Goal: Answer question/provide support: Share knowledge or assist other users

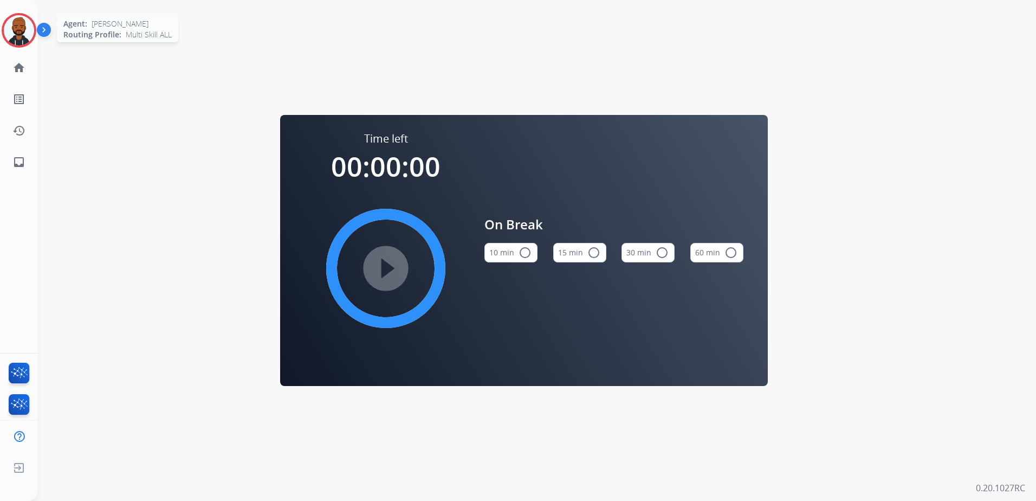
click at [25, 42] on img at bounding box center [19, 30] width 30 height 30
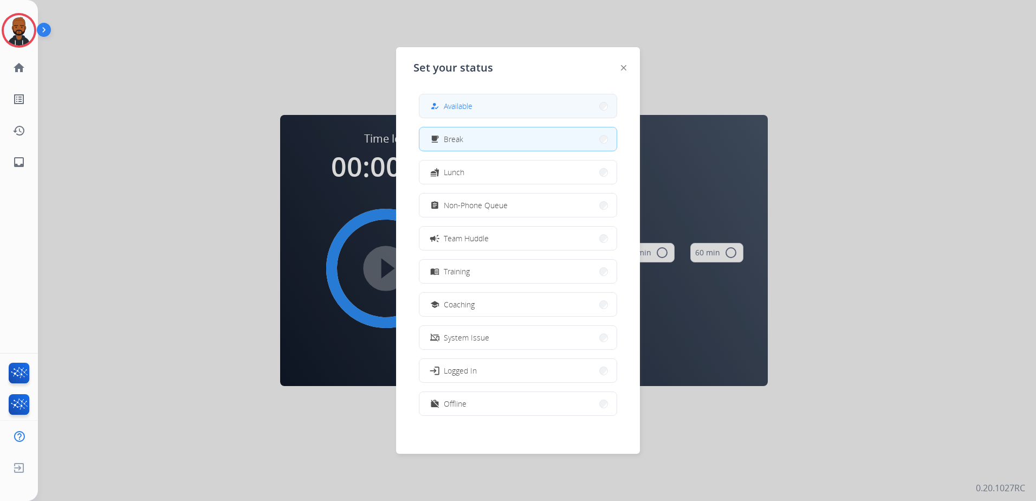
click at [443, 107] on div "how_to_reg" at bounding box center [436, 106] width 16 height 13
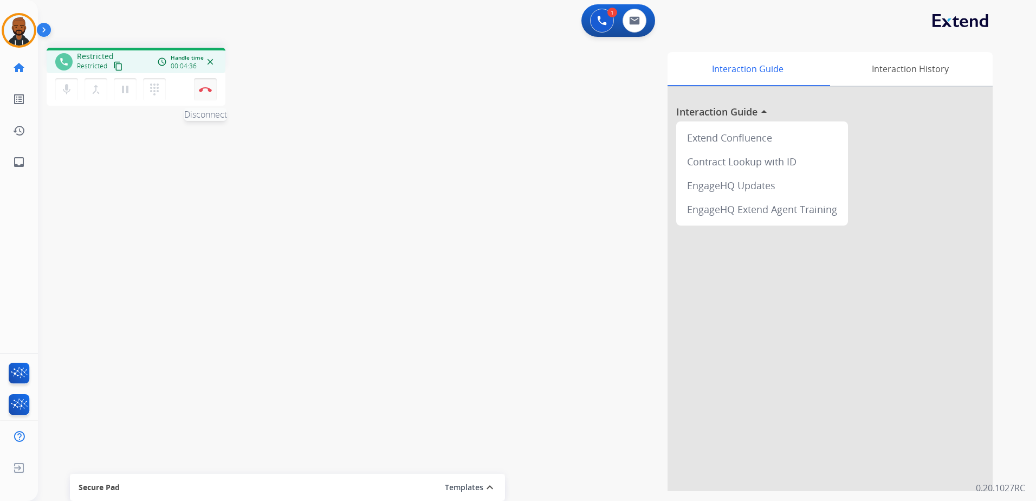
click at [203, 95] on button "Disconnect" at bounding box center [205, 89] width 23 height 23
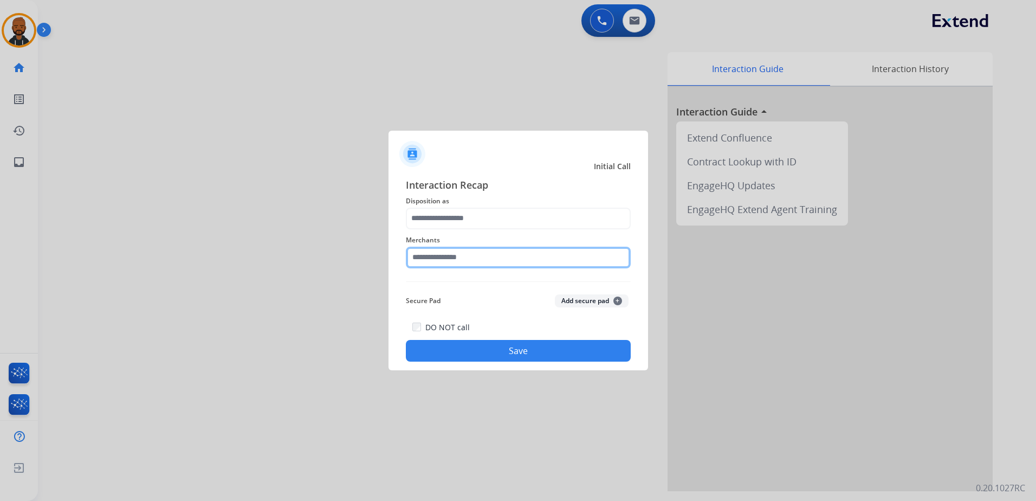
click at [487, 263] on input "text" at bounding box center [518, 258] width 225 height 22
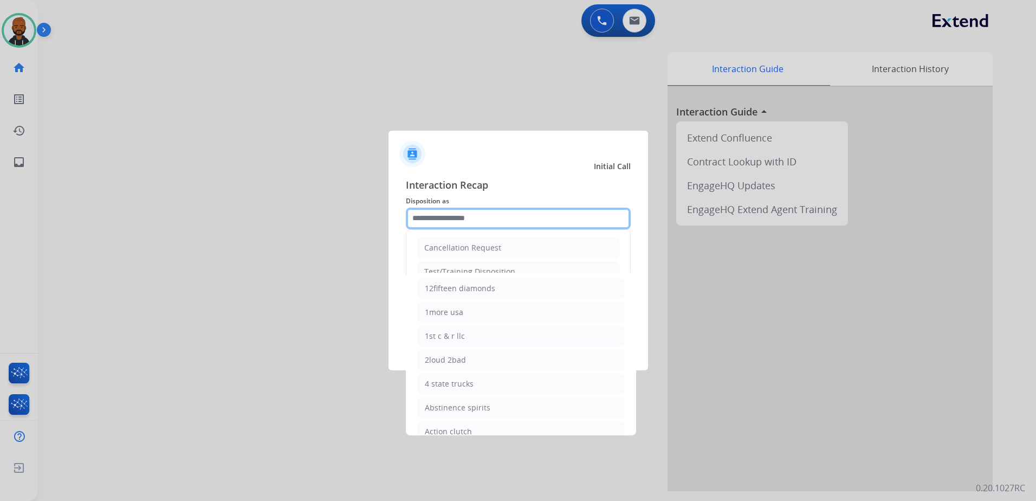
click at [476, 217] on input "text" at bounding box center [518, 219] width 225 height 22
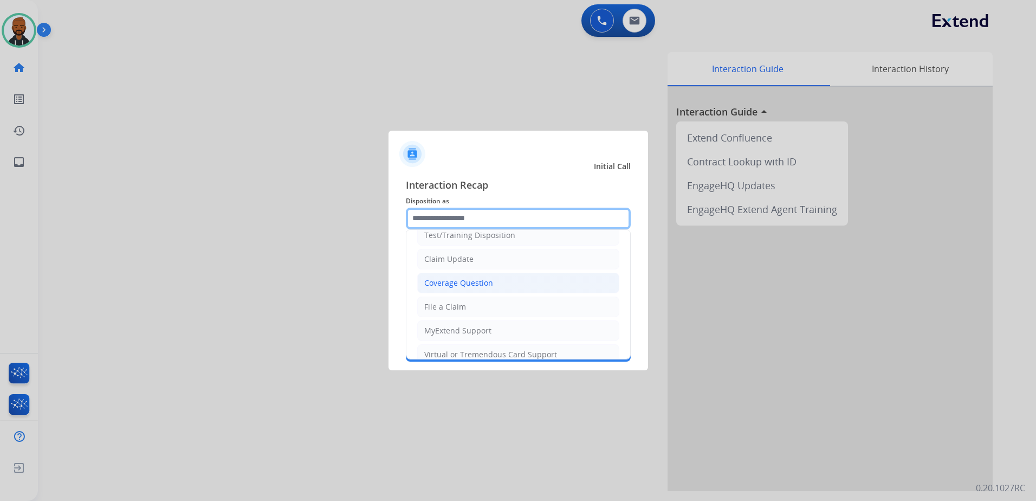
scroll to position [54, 0]
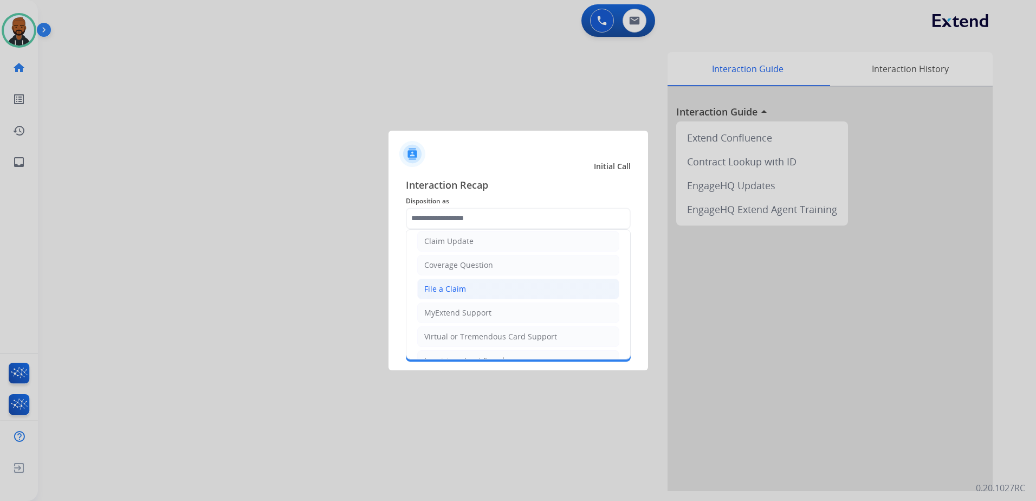
click at [501, 286] on li "File a Claim" at bounding box center [518, 289] width 202 height 21
type input "**********"
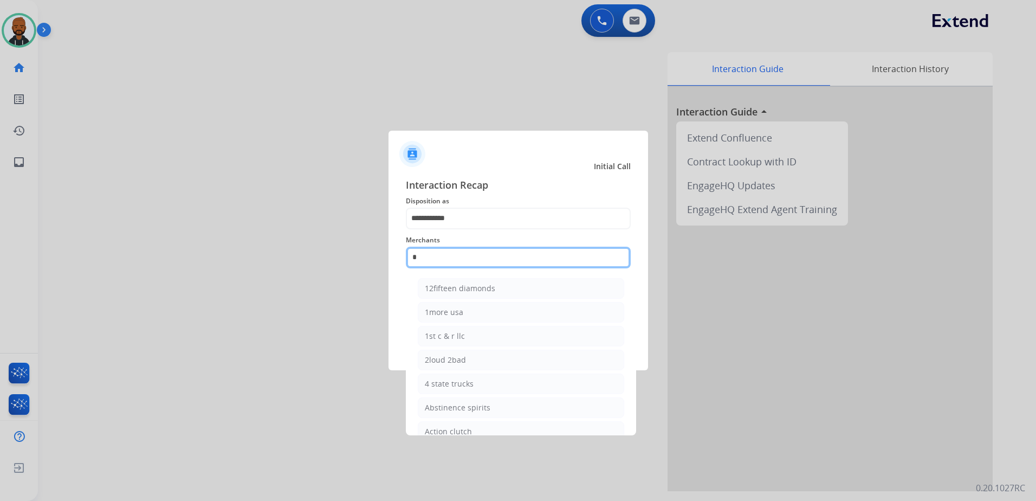
click at [486, 257] on input "text" at bounding box center [518, 258] width 225 height 22
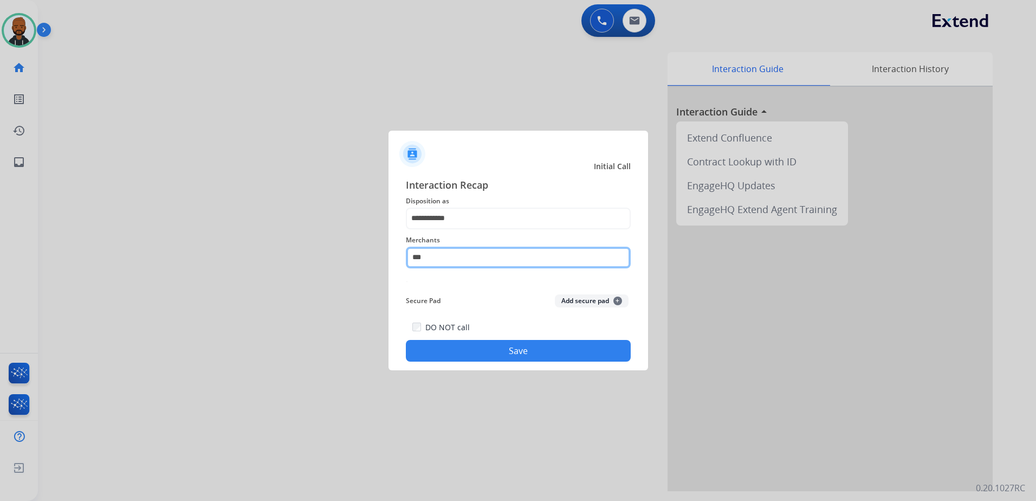
type input "*"
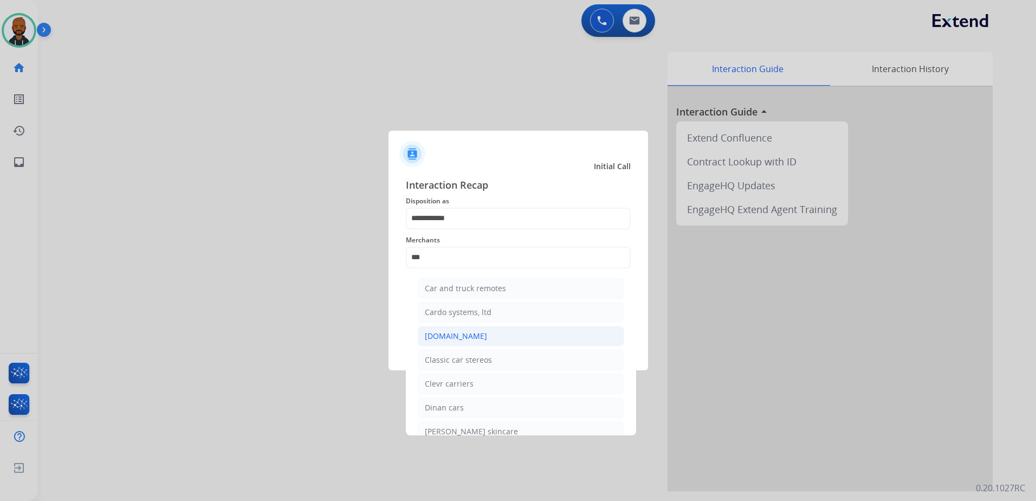
click at [486, 333] on li "[DOMAIN_NAME]" at bounding box center [521, 336] width 207 height 21
type input "**********"
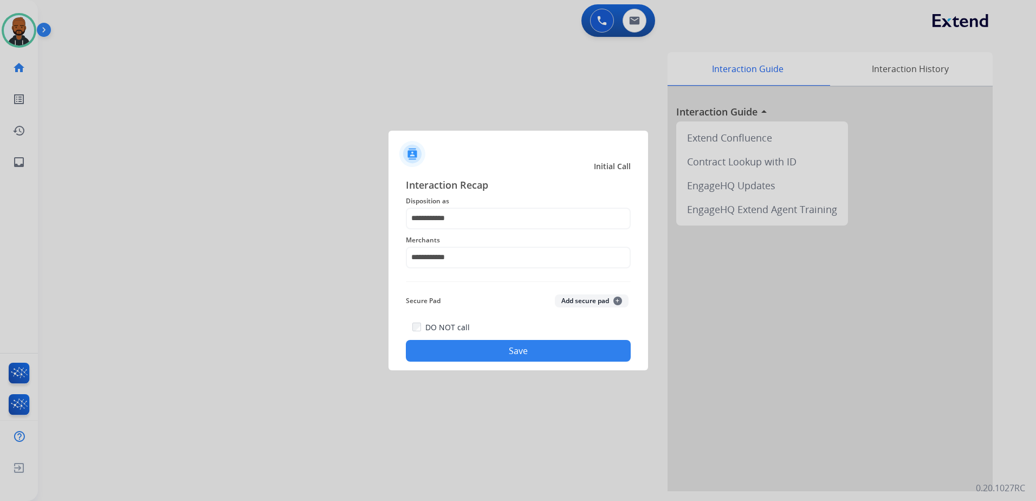
click at [465, 339] on div "DO NOT call Save" at bounding box center [518, 340] width 225 height 41
click at [525, 347] on button "Save" at bounding box center [518, 351] width 225 height 22
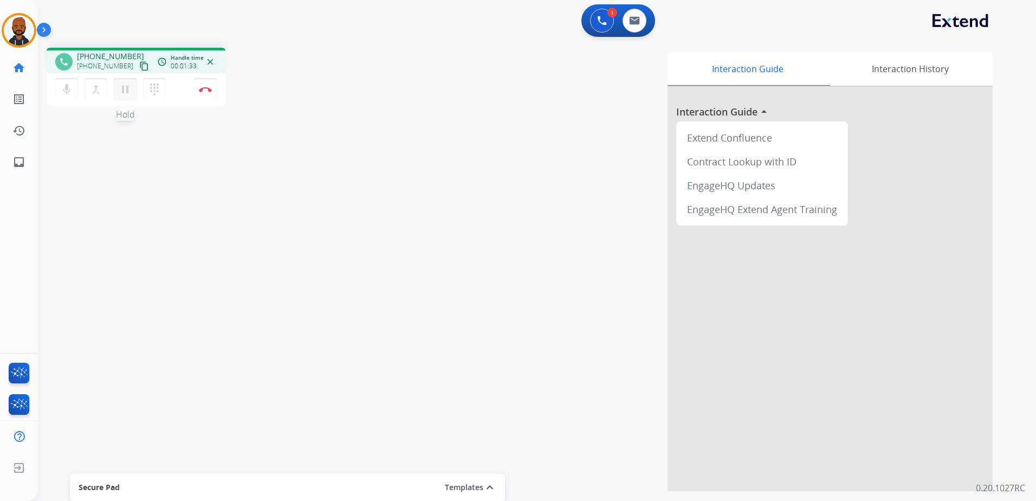
click at [123, 96] on button "pause Hold" at bounding box center [125, 89] width 23 height 23
click at [153, 91] on mat-icon "dialpad" at bounding box center [154, 89] width 13 height 13
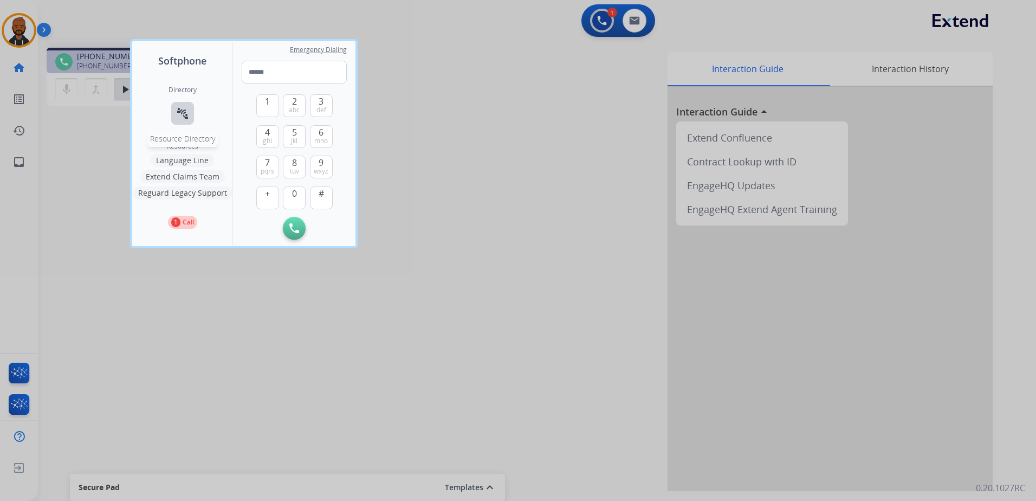
click at [187, 118] on mat-icon "connect_without_contact" at bounding box center [182, 113] width 13 height 13
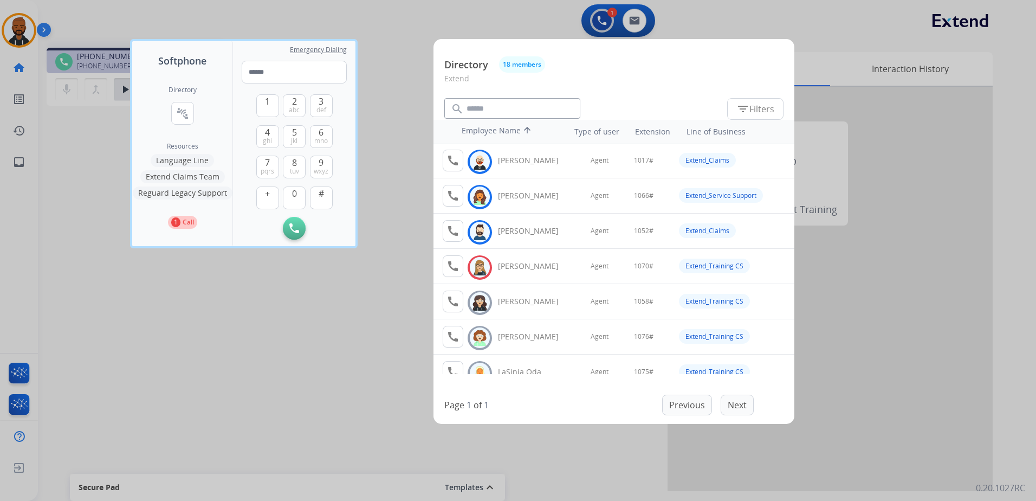
scroll to position [0, 0]
click at [372, 252] on div at bounding box center [518, 250] width 1036 height 501
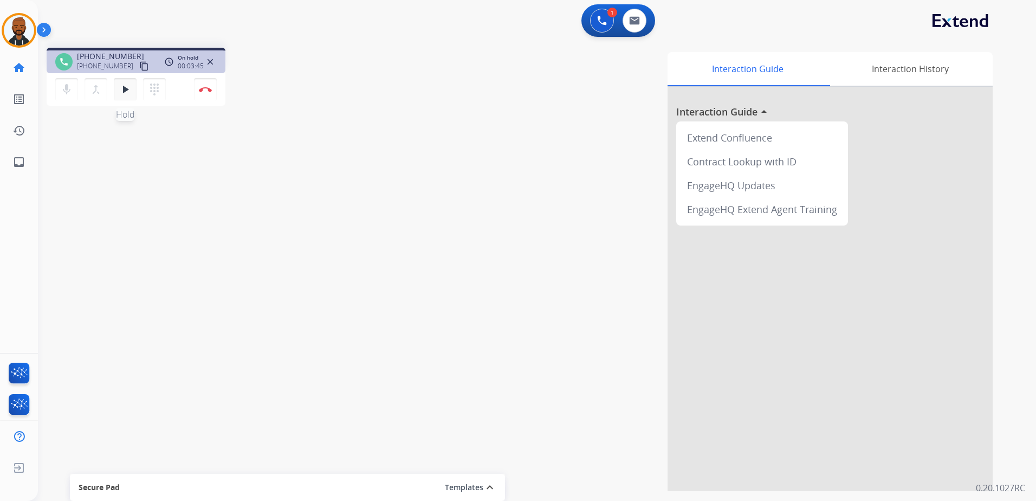
click at [121, 94] on mat-icon "play_arrow" at bounding box center [125, 89] width 13 height 13
click at [126, 95] on mat-icon "pause" at bounding box center [125, 89] width 13 height 13
click at [120, 89] on button "play_arrow Hold" at bounding box center [125, 89] width 23 height 23
click at [209, 91] on img at bounding box center [205, 89] width 13 height 5
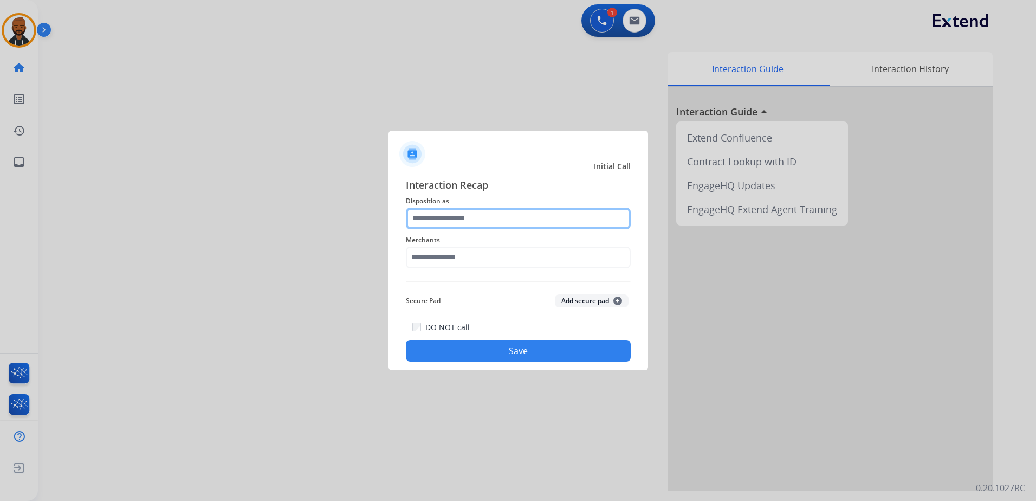
drag, startPoint x: 505, startPoint y: 218, endPoint x: 511, endPoint y: 225, distance: 9.2
click at [505, 222] on input "text" at bounding box center [518, 219] width 225 height 22
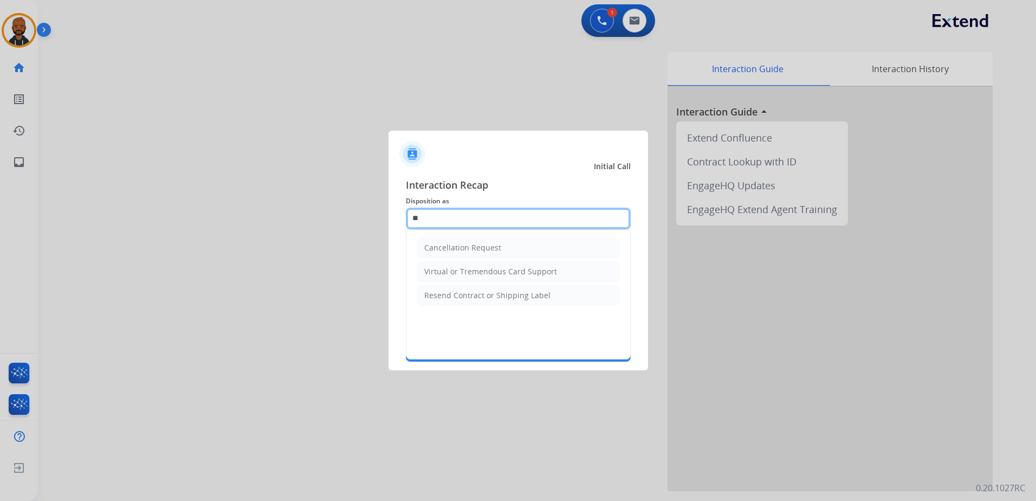
type input "*"
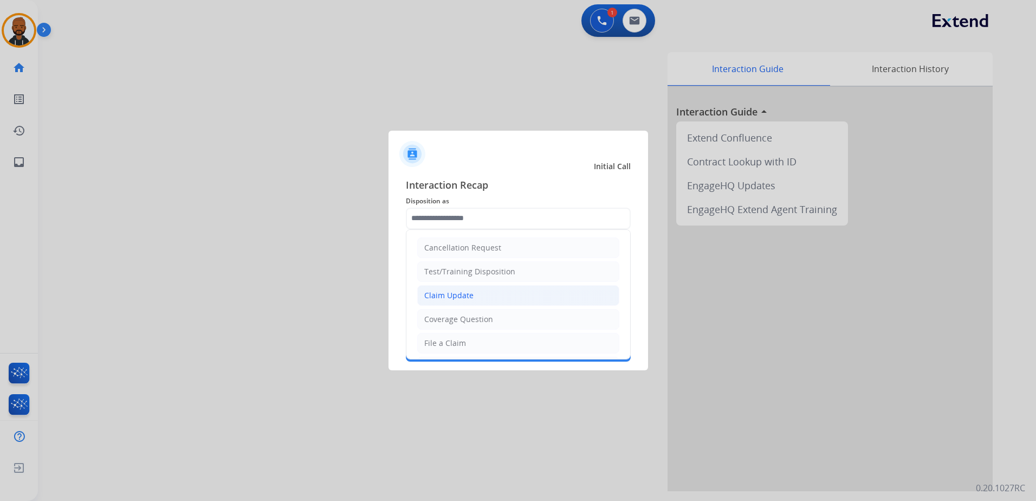
click at [489, 292] on li "Claim Update" at bounding box center [518, 295] width 202 height 21
type input "**********"
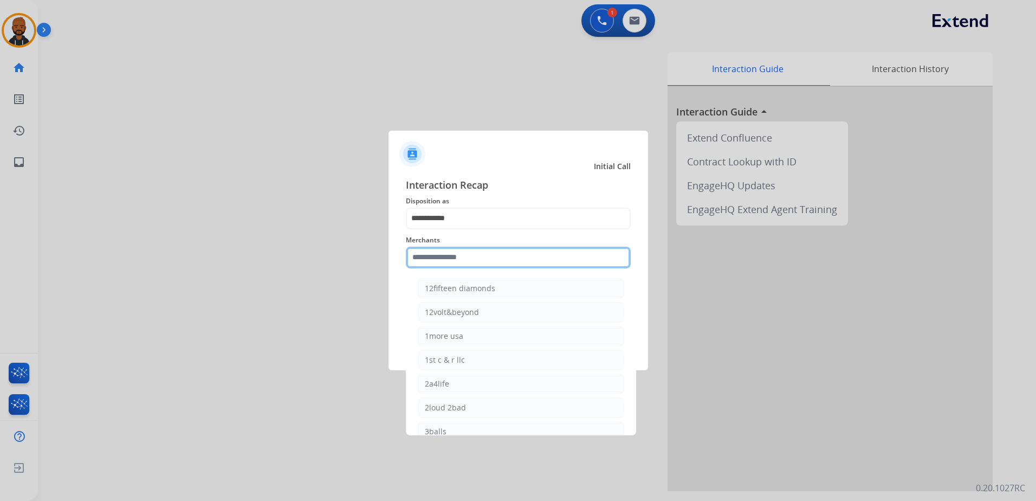
click at [493, 263] on input "text" at bounding box center [518, 258] width 225 height 22
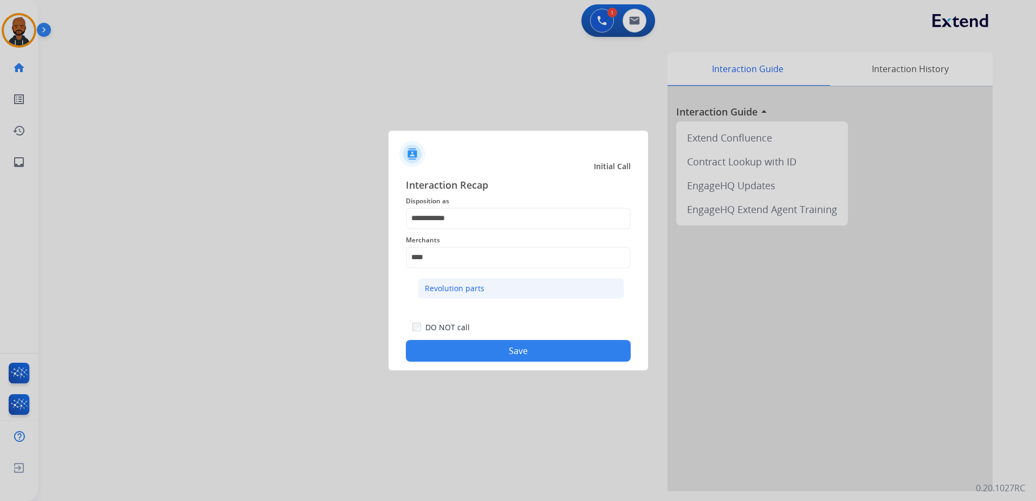
click at [522, 283] on li "Revolution parts" at bounding box center [521, 288] width 207 height 21
type input "**********"
click at [496, 345] on button "Save" at bounding box center [518, 351] width 225 height 22
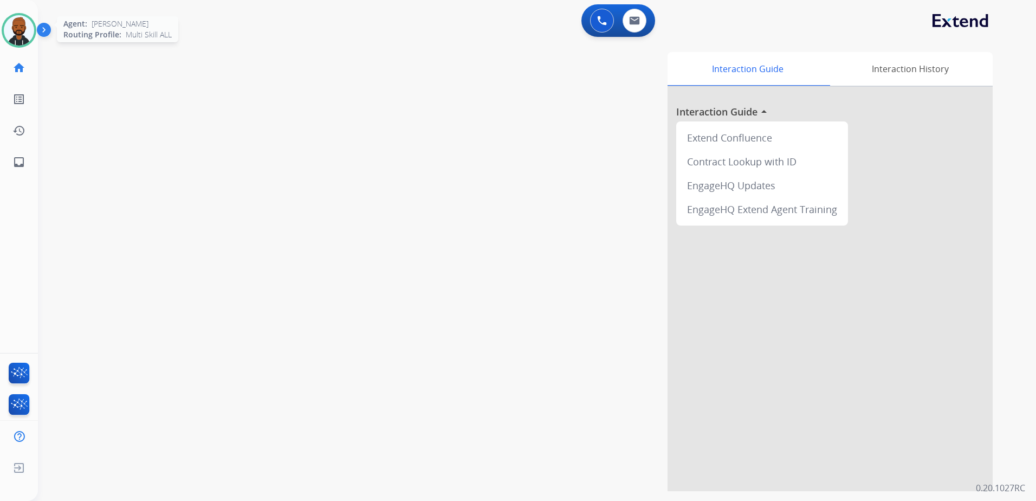
click at [29, 38] on img at bounding box center [19, 30] width 30 height 30
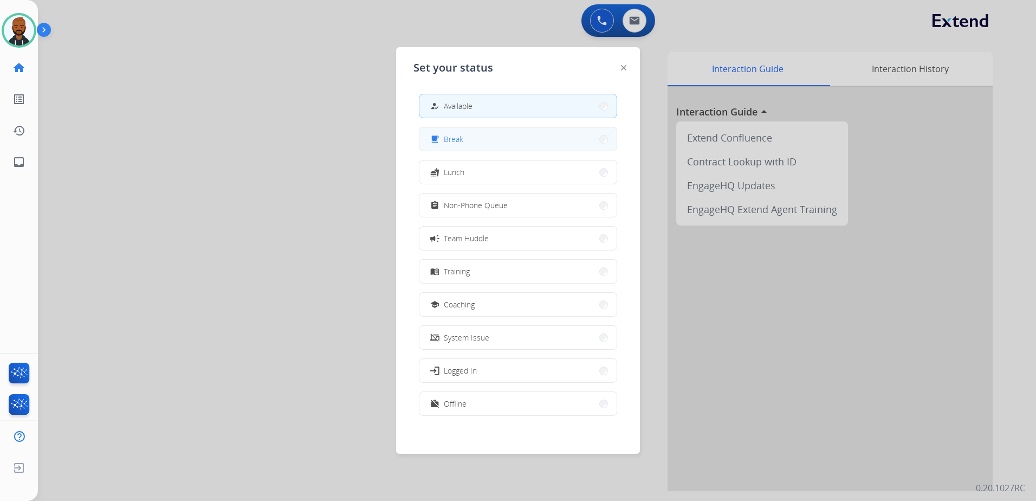
click at [502, 146] on button "free_breakfast Break" at bounding box center [518, 138] width 197 height 23
